Goal: Check status

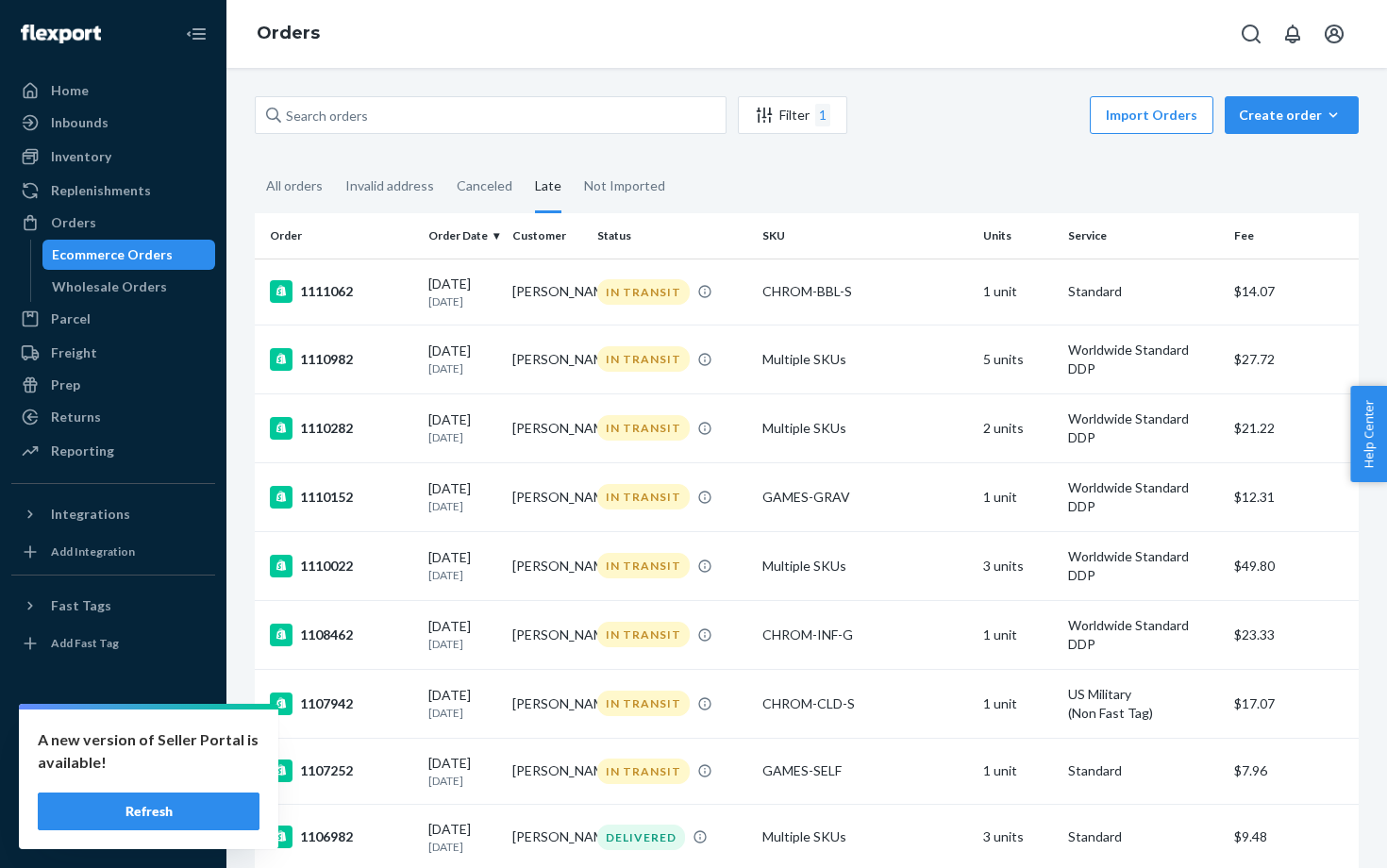
scroll to position [388, 0]
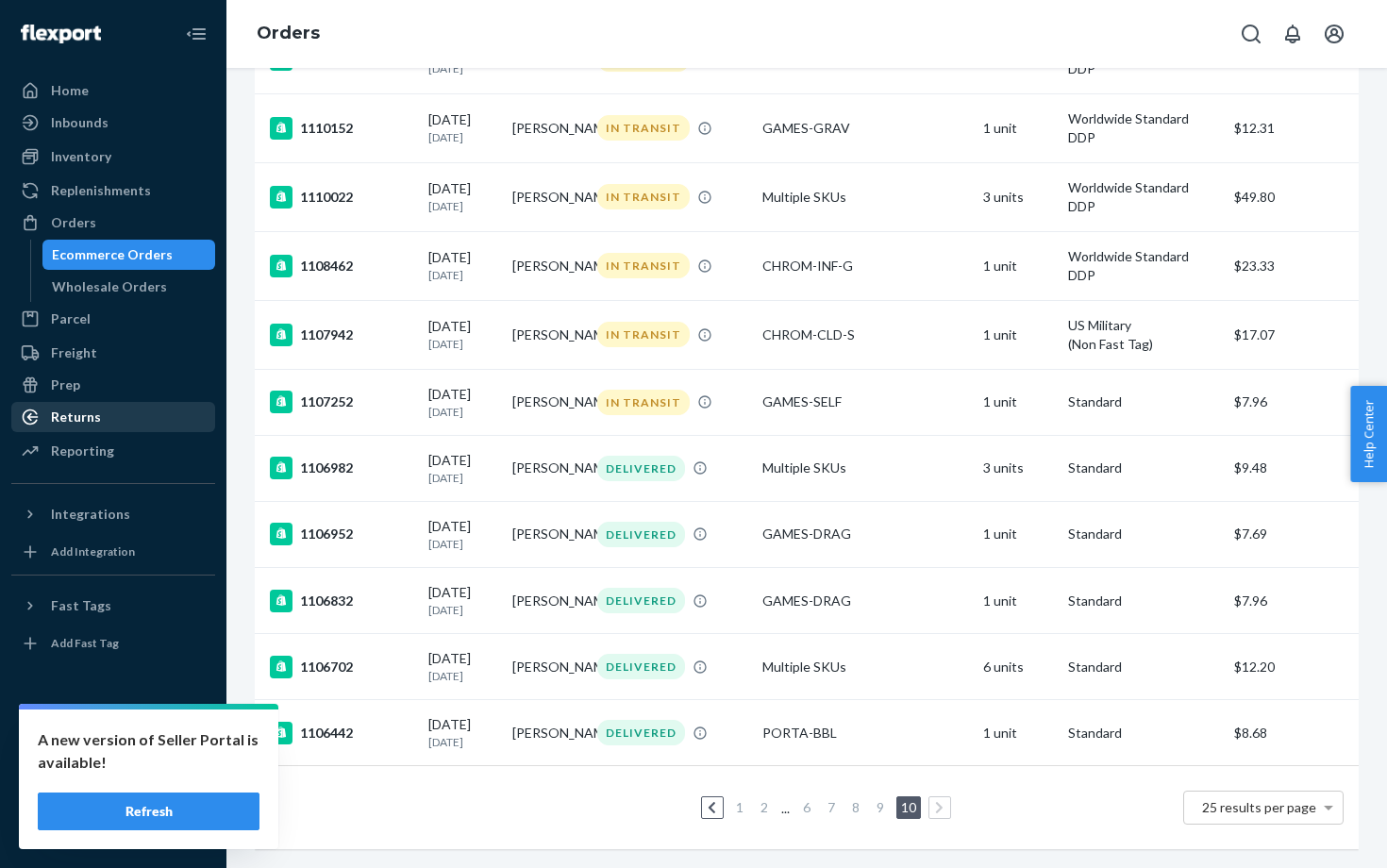
click at [87, 418] on div "Returns" at bounding box center [76, 416] width 50 height 19
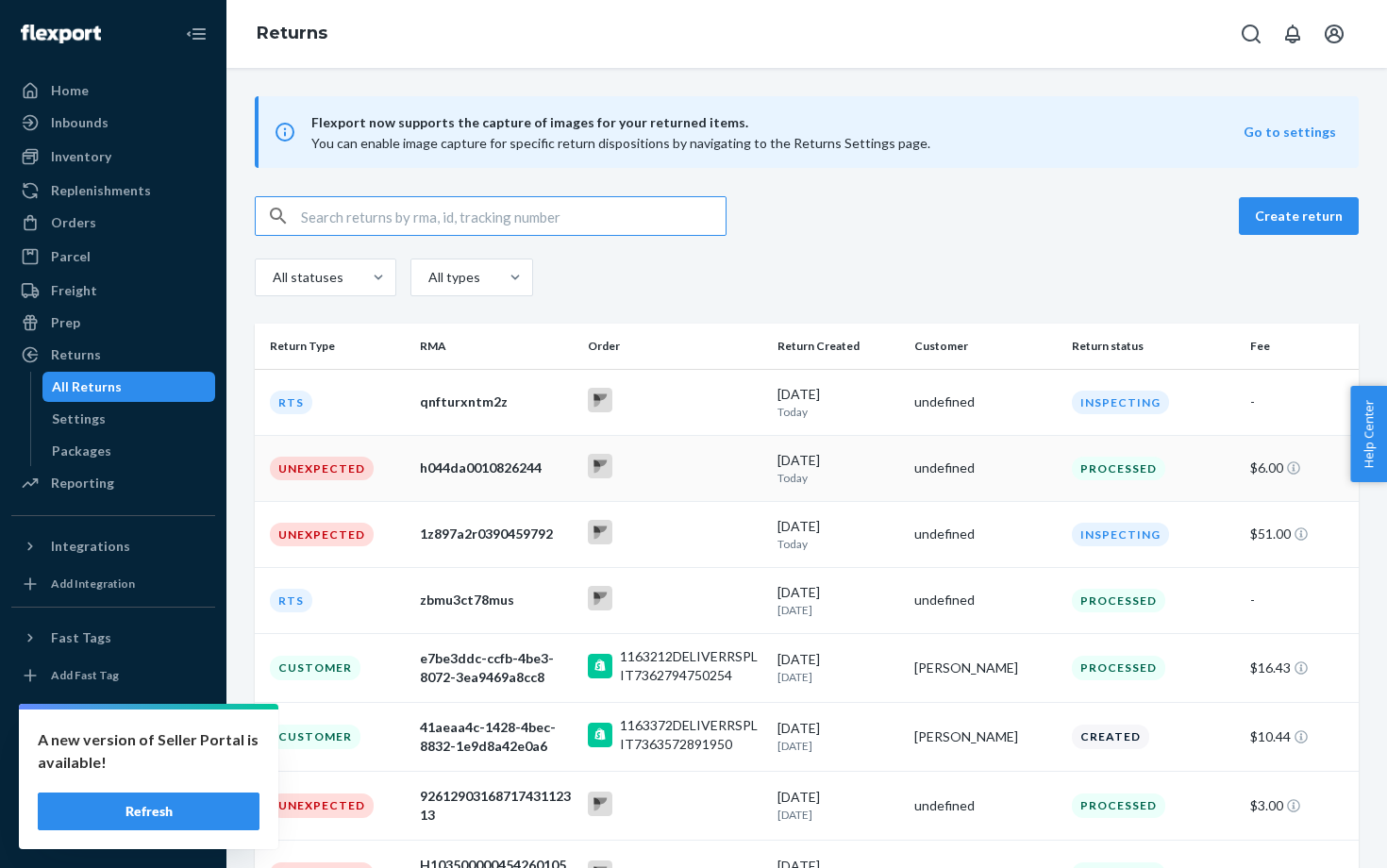
click at [508, 464] on div "h044da0010826244" at bounding box center [497, 467] width 153 height 19
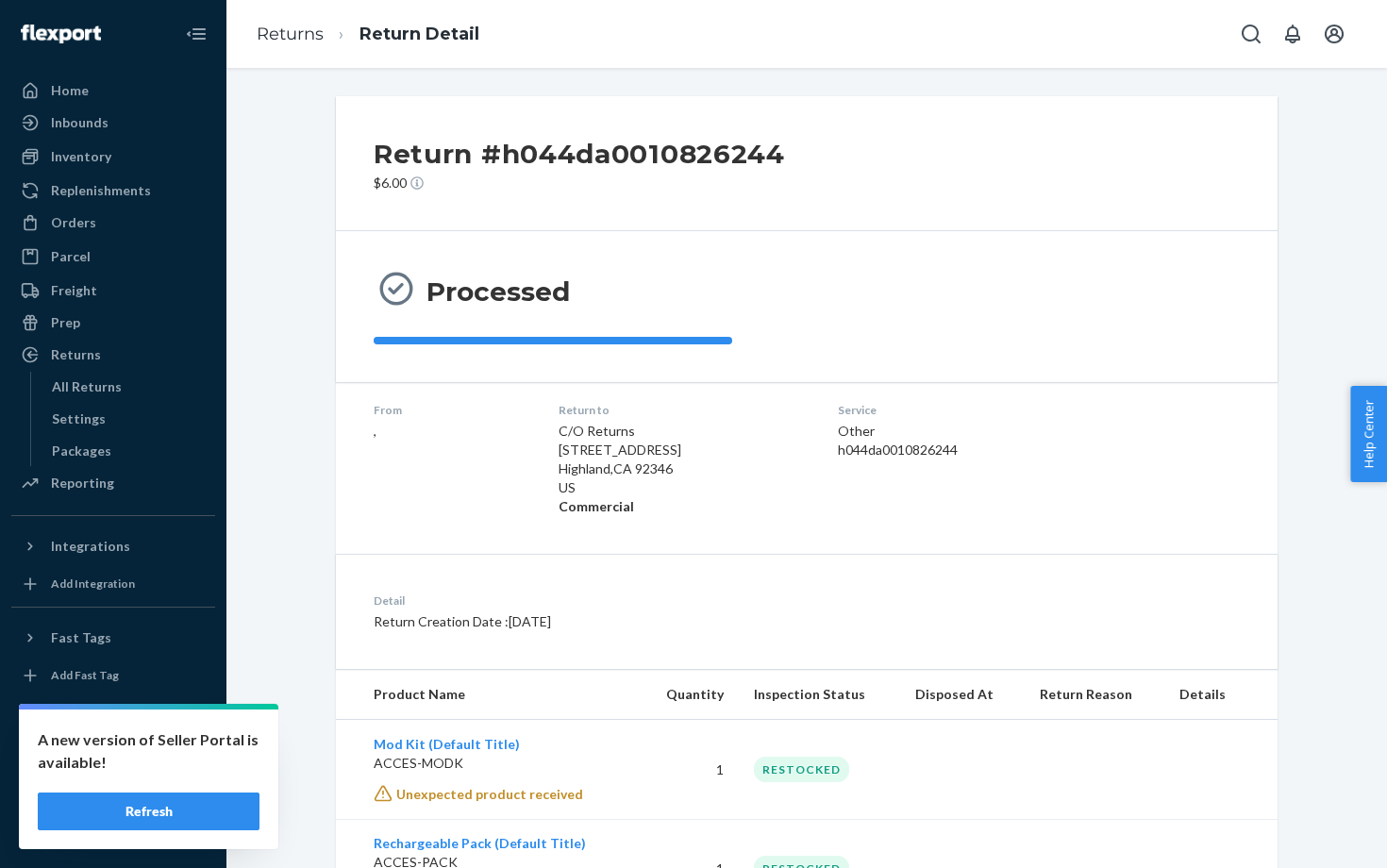
scroll to position [96, 0]
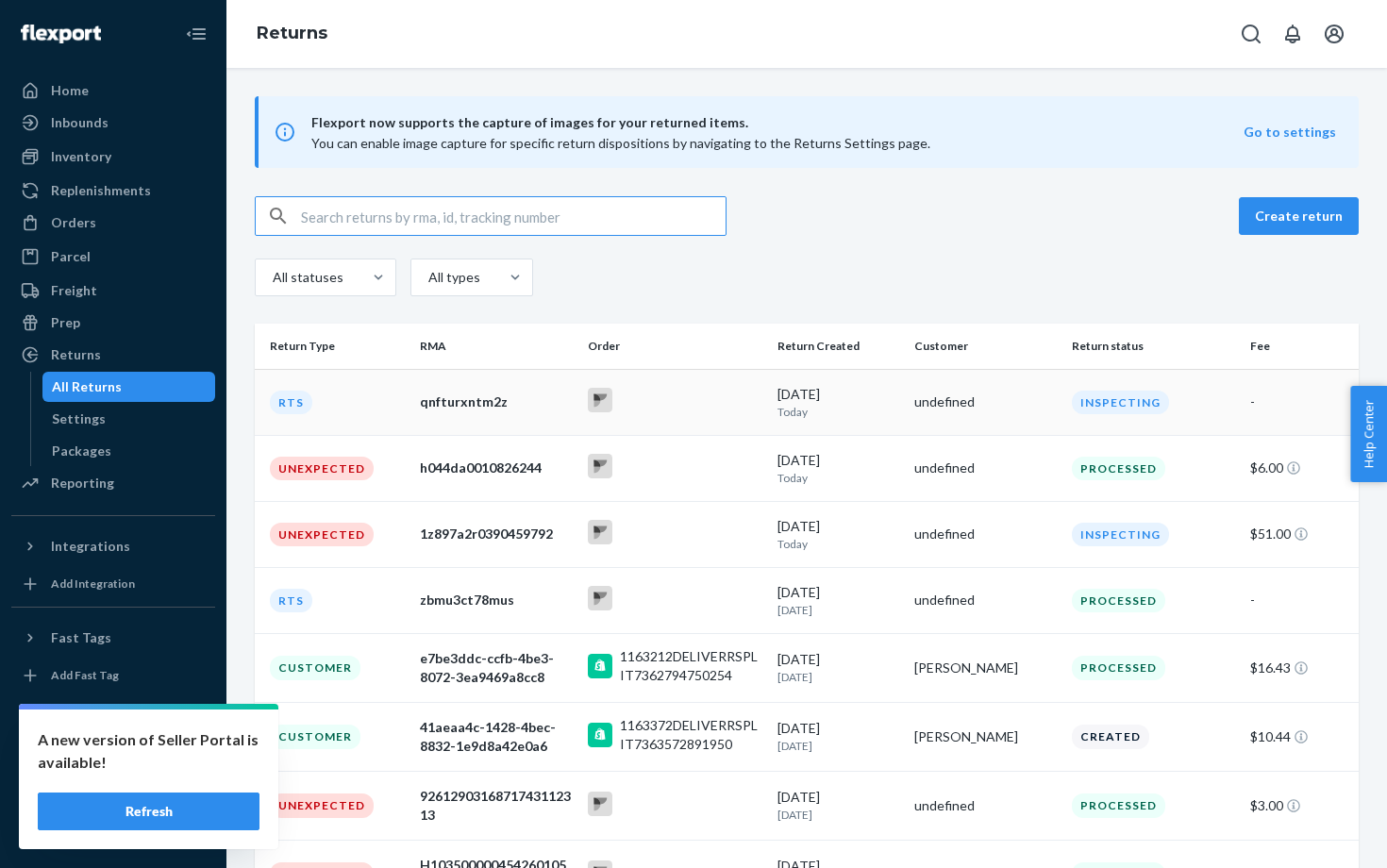
click at [468, 400] on div "qnfturxntm2z" at bounding box center [497, 402] width 153 height 19
click at [76, 219] on div "Orders" at bounding box center [74, 222] width 45 height 19
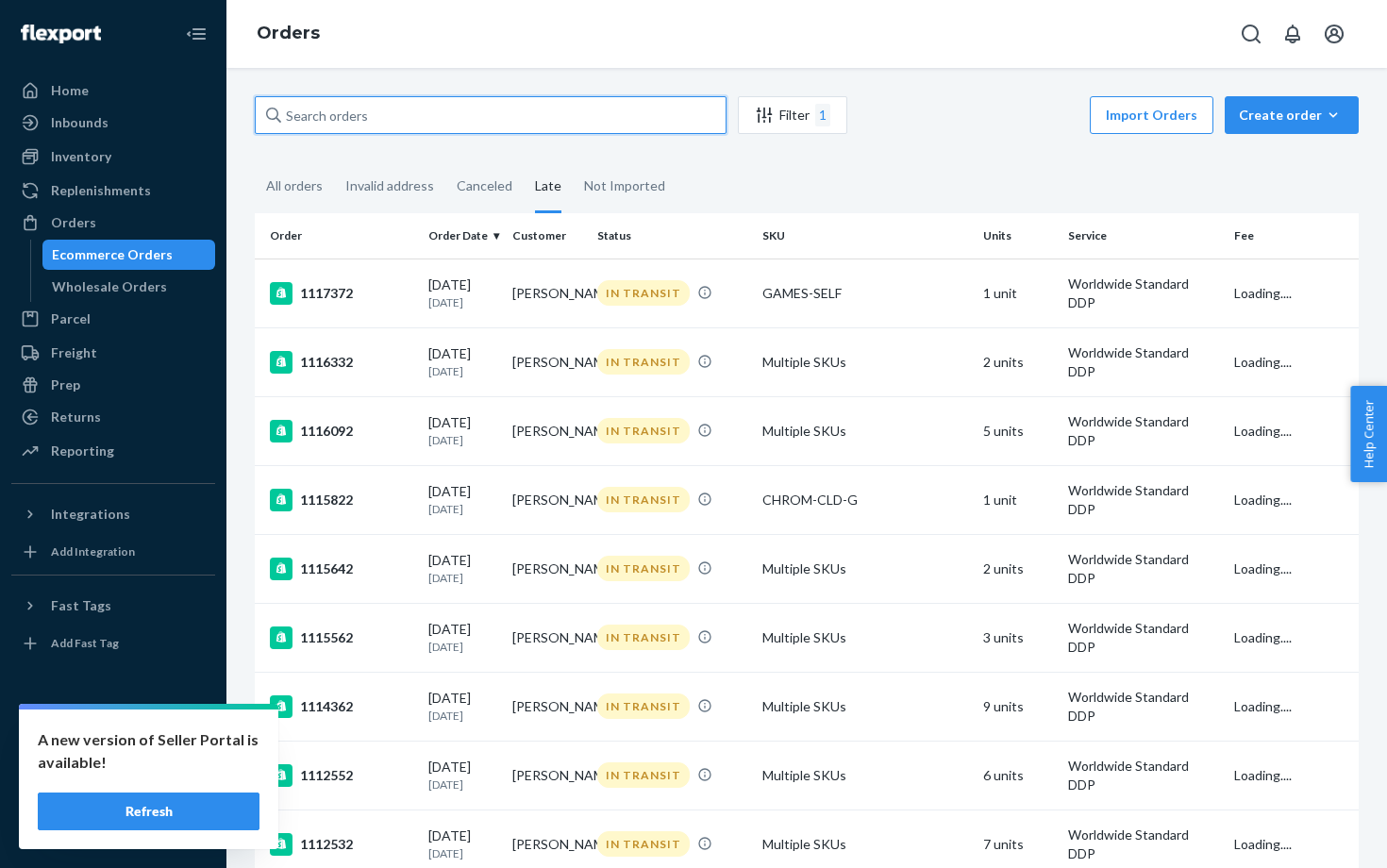
click at [328, 110] on input "text" at bounding box center [490, 115] width 472 height 37
paste input "1161762"
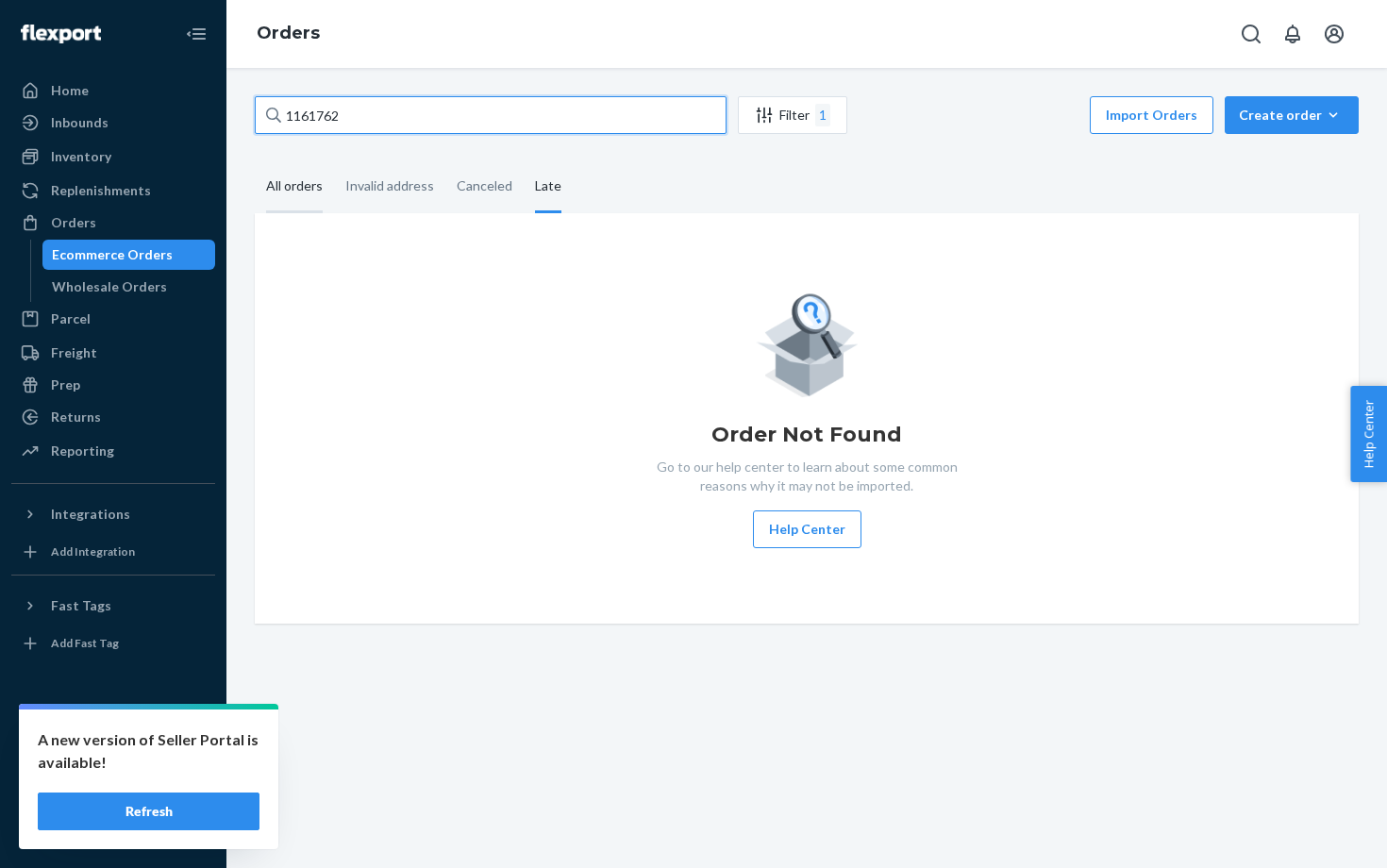
type input "1161762"
click at [306, 189] on div "All orders" at bounding box center [295, 187] width 57 height 52
click at [254, 161] on input "All orders" at bounding box center [254, 161] width 0 height 0
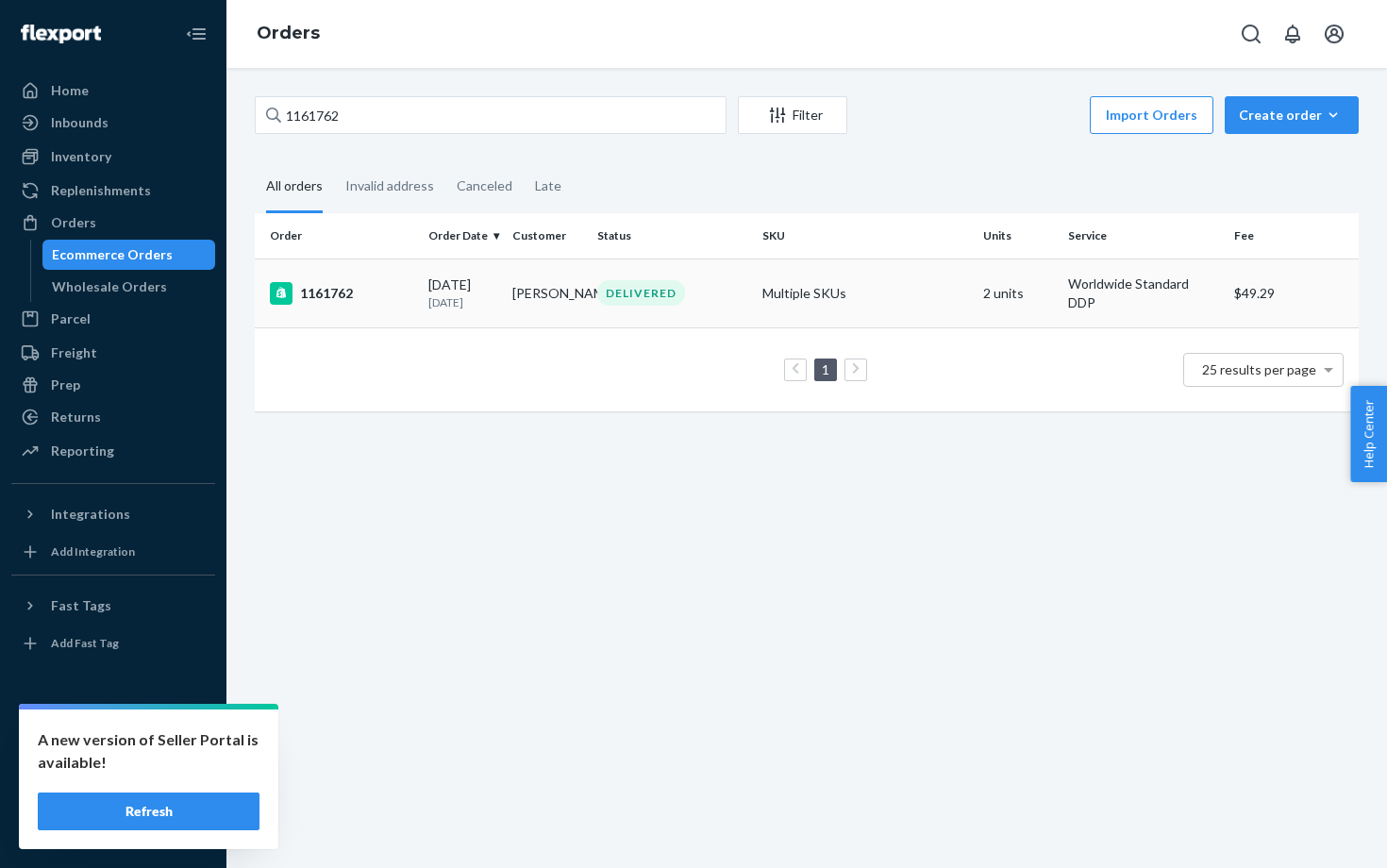
click at [722, 298] on div "DELIVERED" at bounding box center [672, 293] width 158 height 26
